Goal: Information Seeking & Learning: Learn about a topic

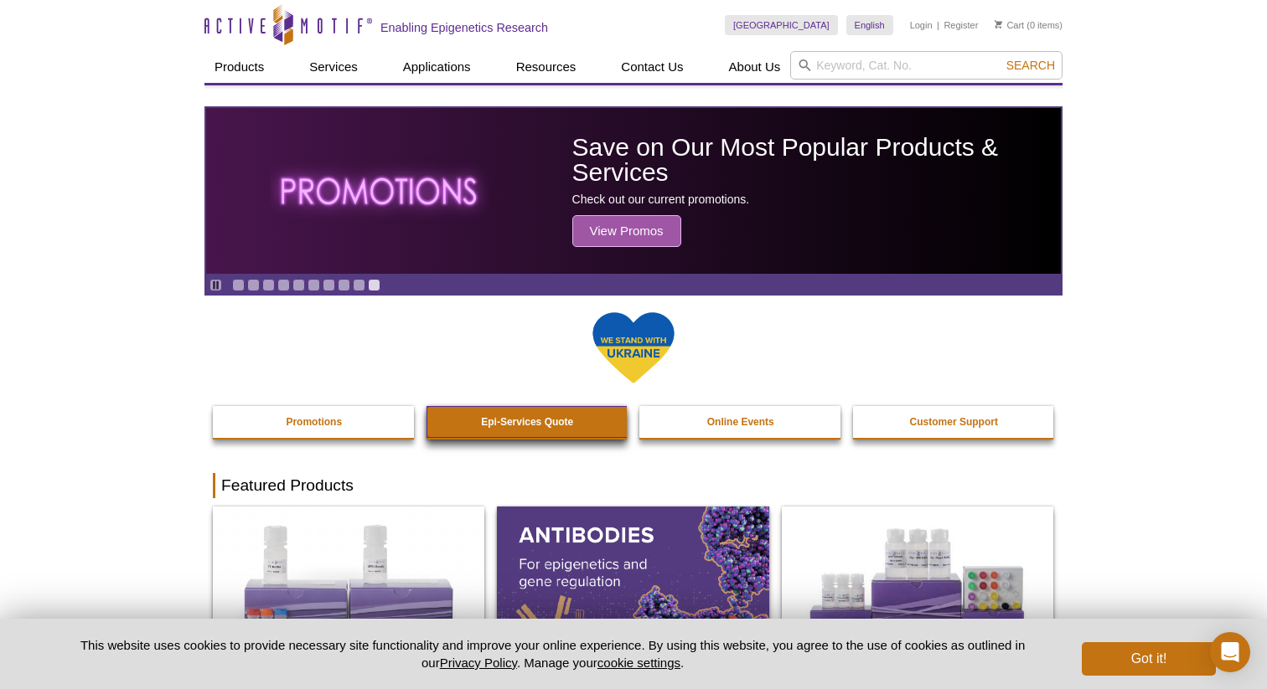
click at [504, 426] on strong "Epi-Services Quote" at bounding box center [527, 422] width 92 height 12
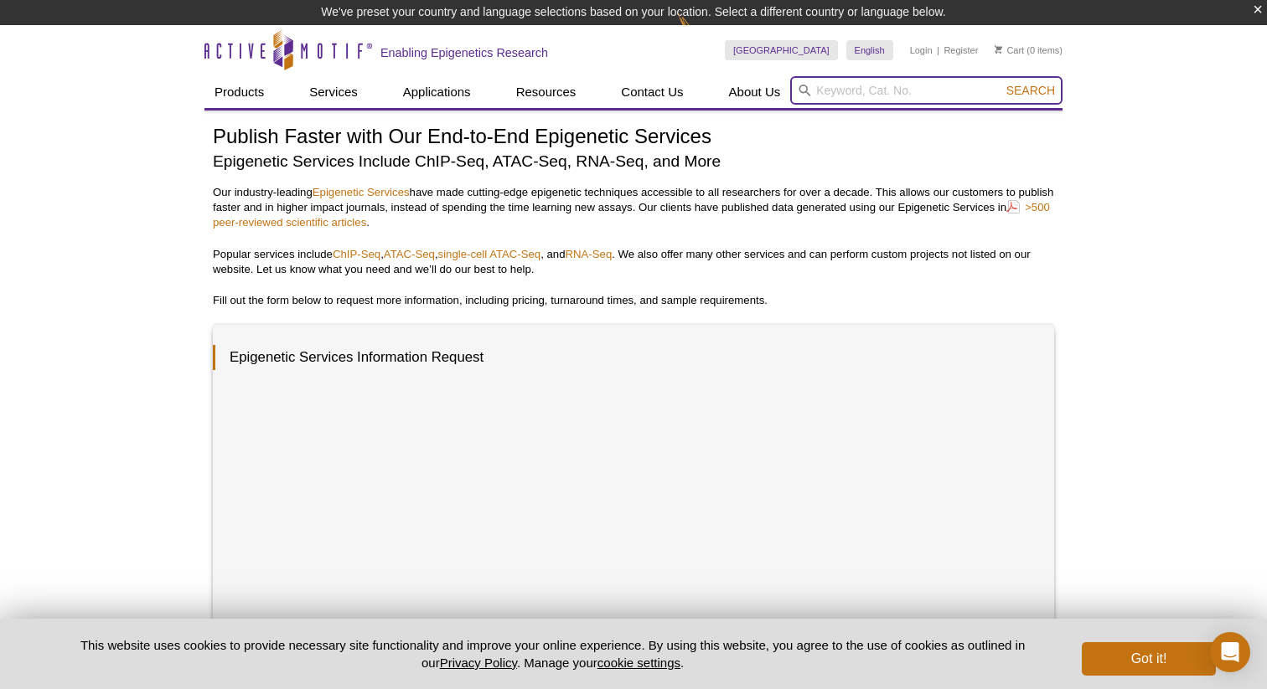
click at [829, 82] on input "search" at bounding box center [926, 90] width 272 height 28
type input "cpg"
click at [1001, 83] on button "Search" at bounding box center [1030, 90] width 59 height 15
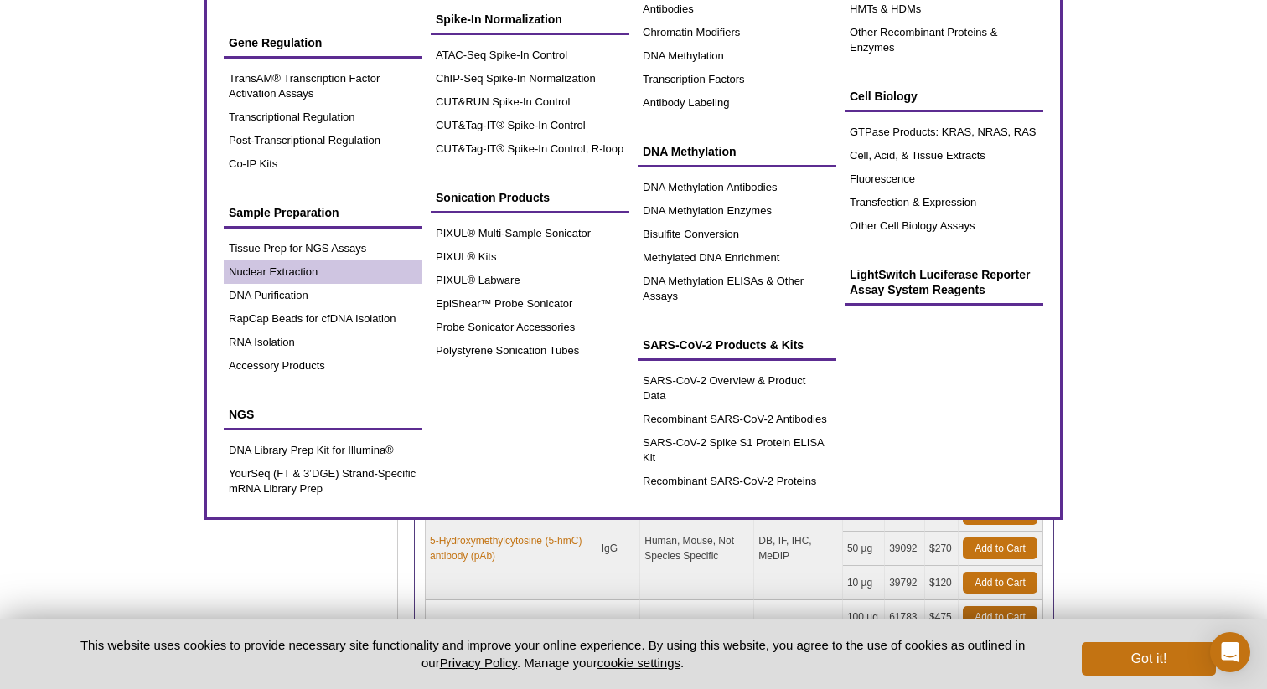
scroll to position [308, 0]
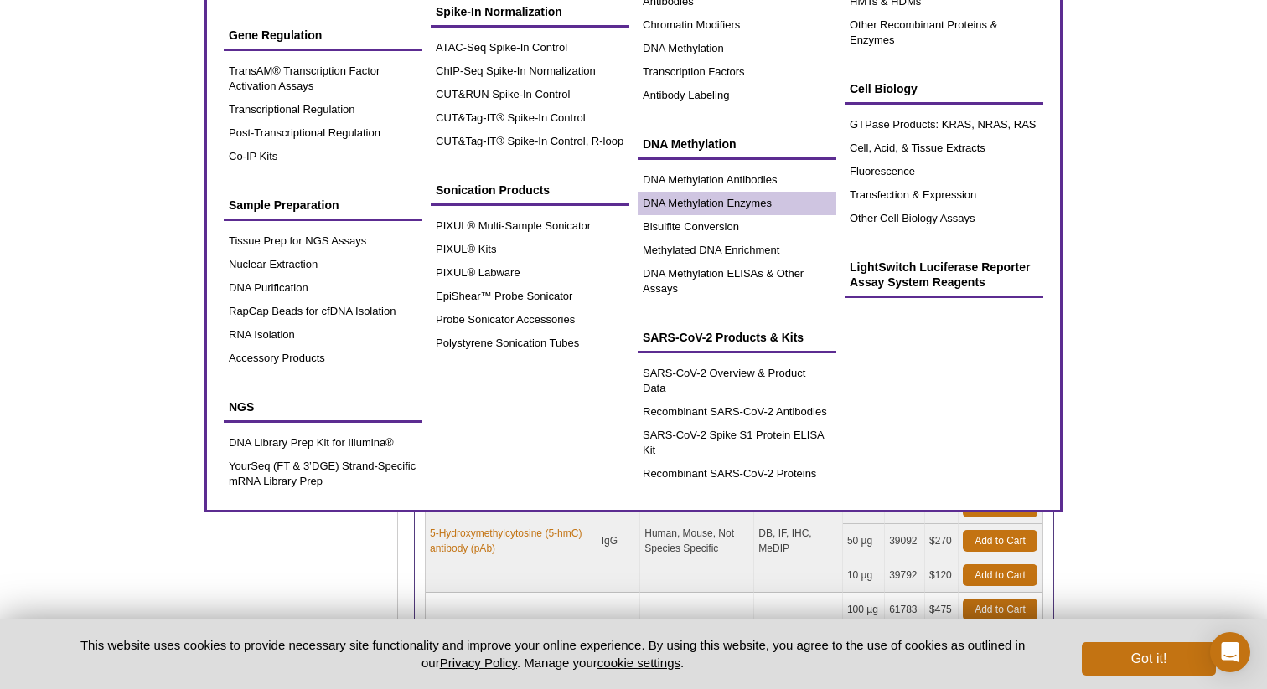
click at [762, 204] on link "DNA Methylation Enzymes" at bounding box center [737, 203] width 199 height 23
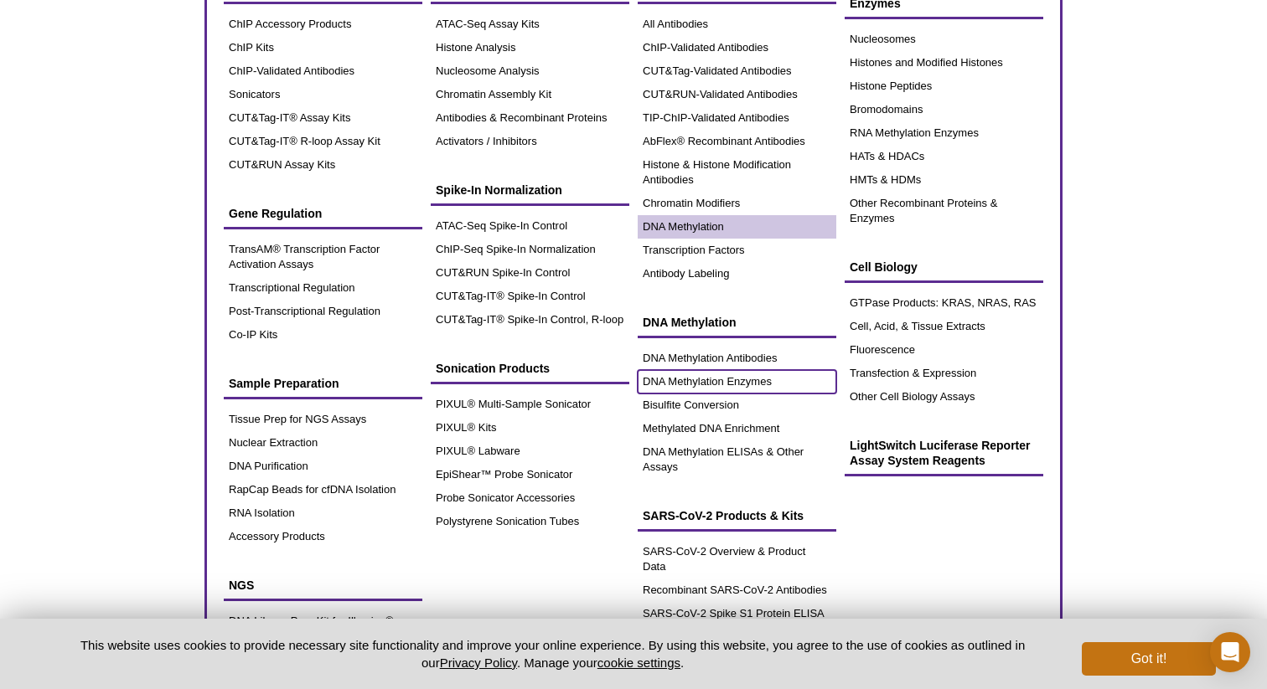
scroll to position [93, 0]
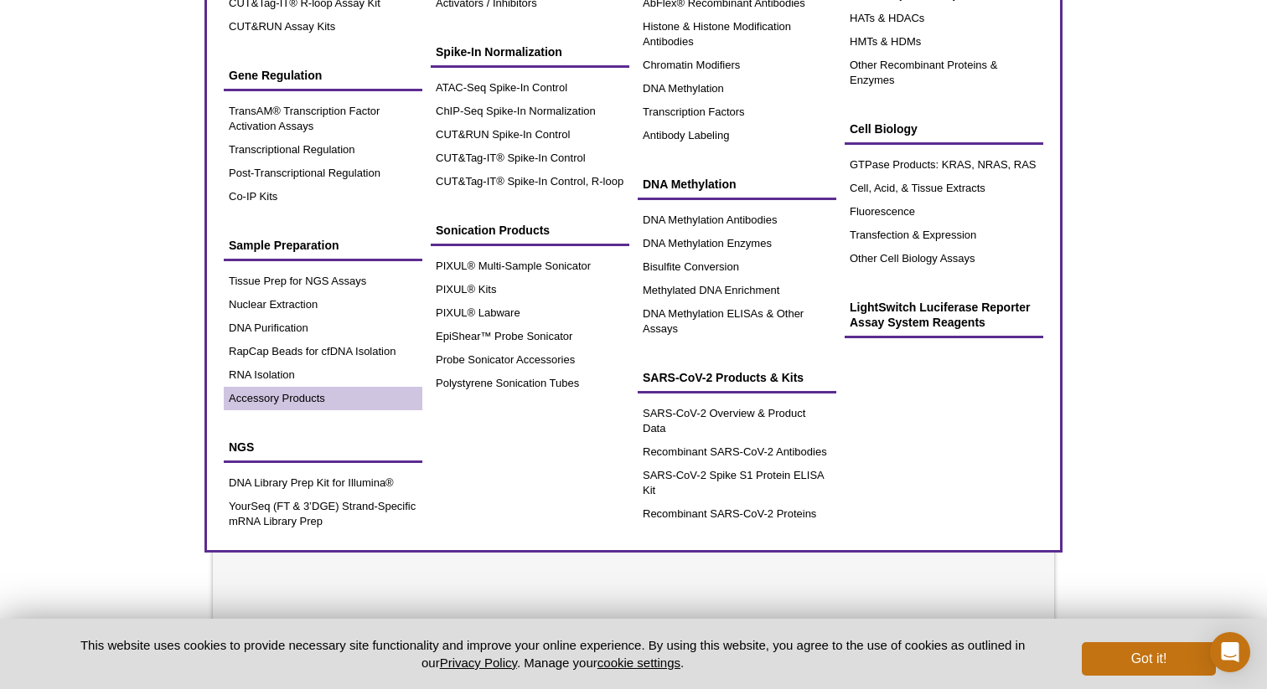
scroll to position [278, 0]
